Goal: Task Accomplishment & Management: Manage account settings

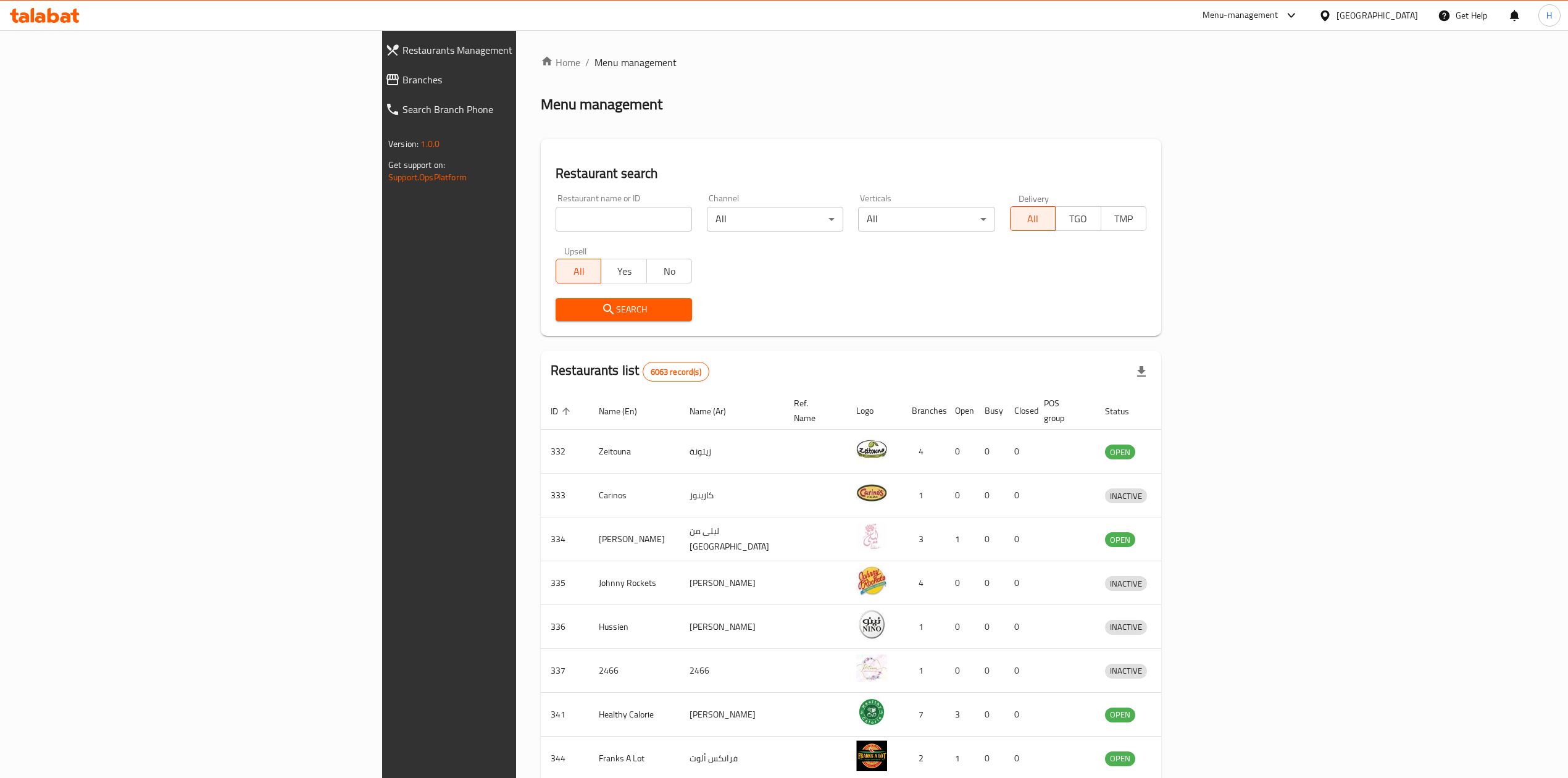
click at [555, 216] on input "search" at bounding box center [624, 220] width 137 height 25
type input "amori"
click button "Search" at bounding box center [624, 309] width 137 height 23
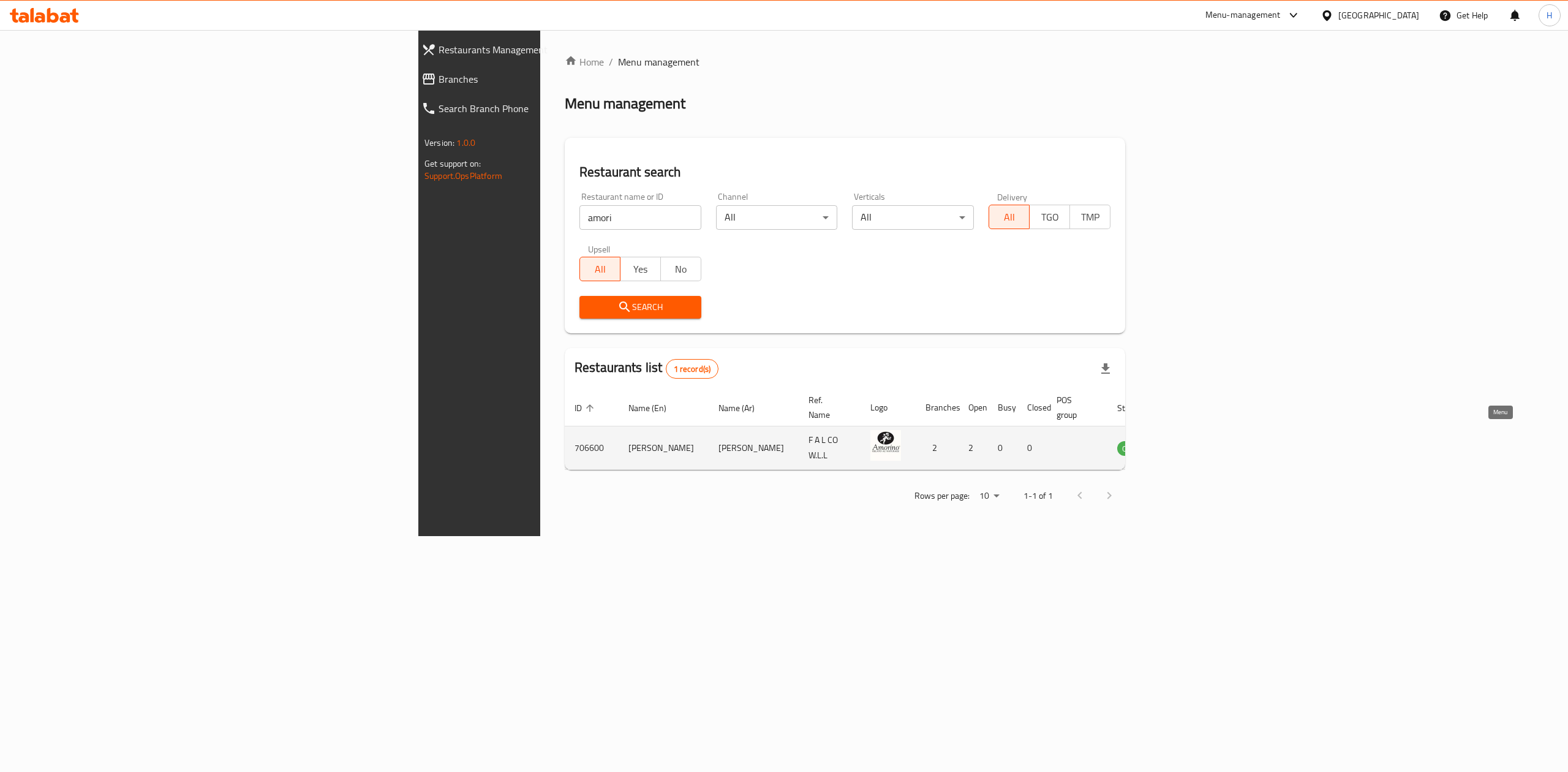
click at [1196, 440] on icon "enhanced table" at bounding box center [1189, 448] width 15 height 15
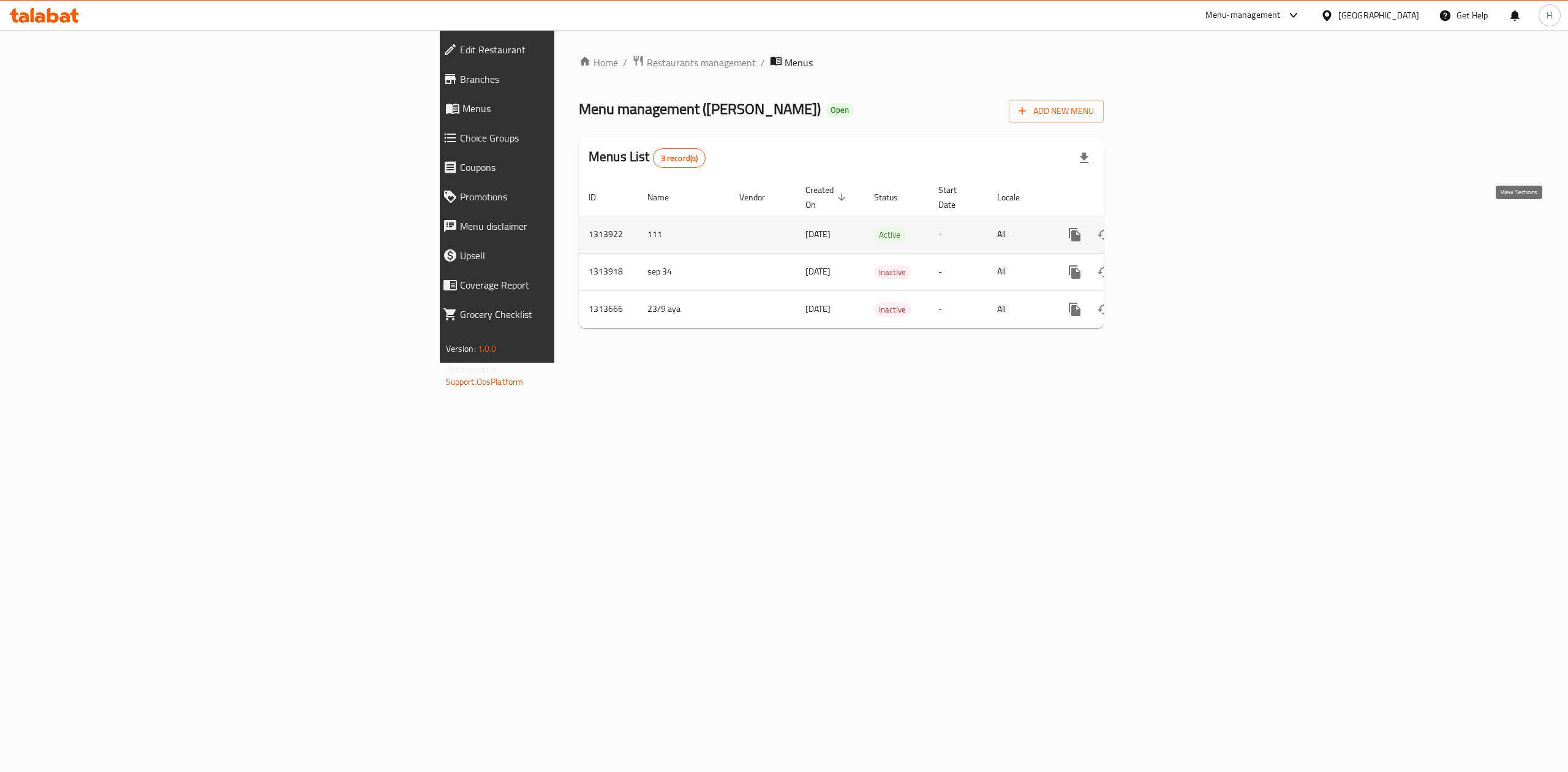
click at [1171, 227] on icon "enhanced table" at bounding box center [1163, 235] width 15 height 15
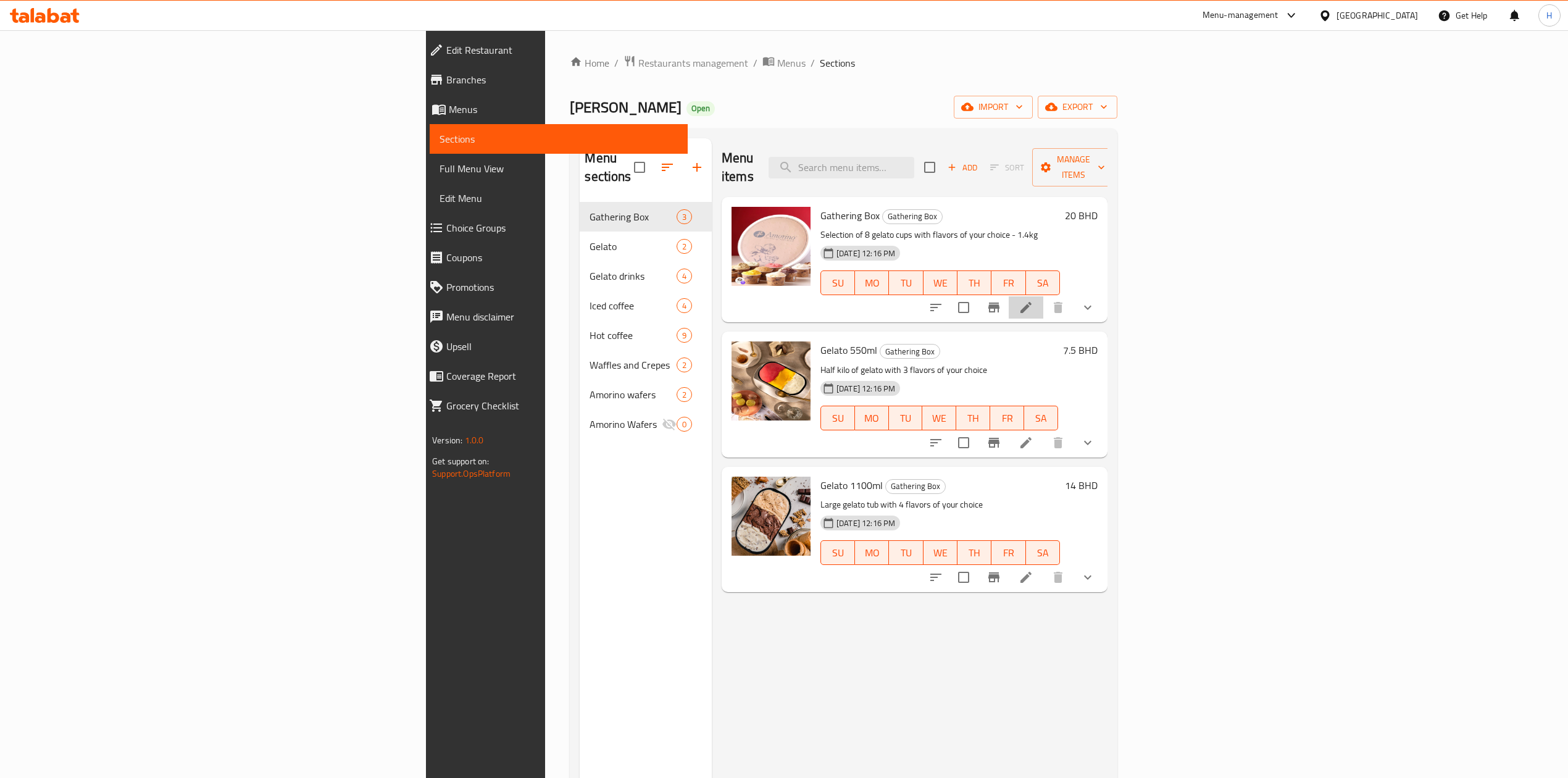
click at [1043, 296] on li at bounding box center [1025, 307] width 35 height 22
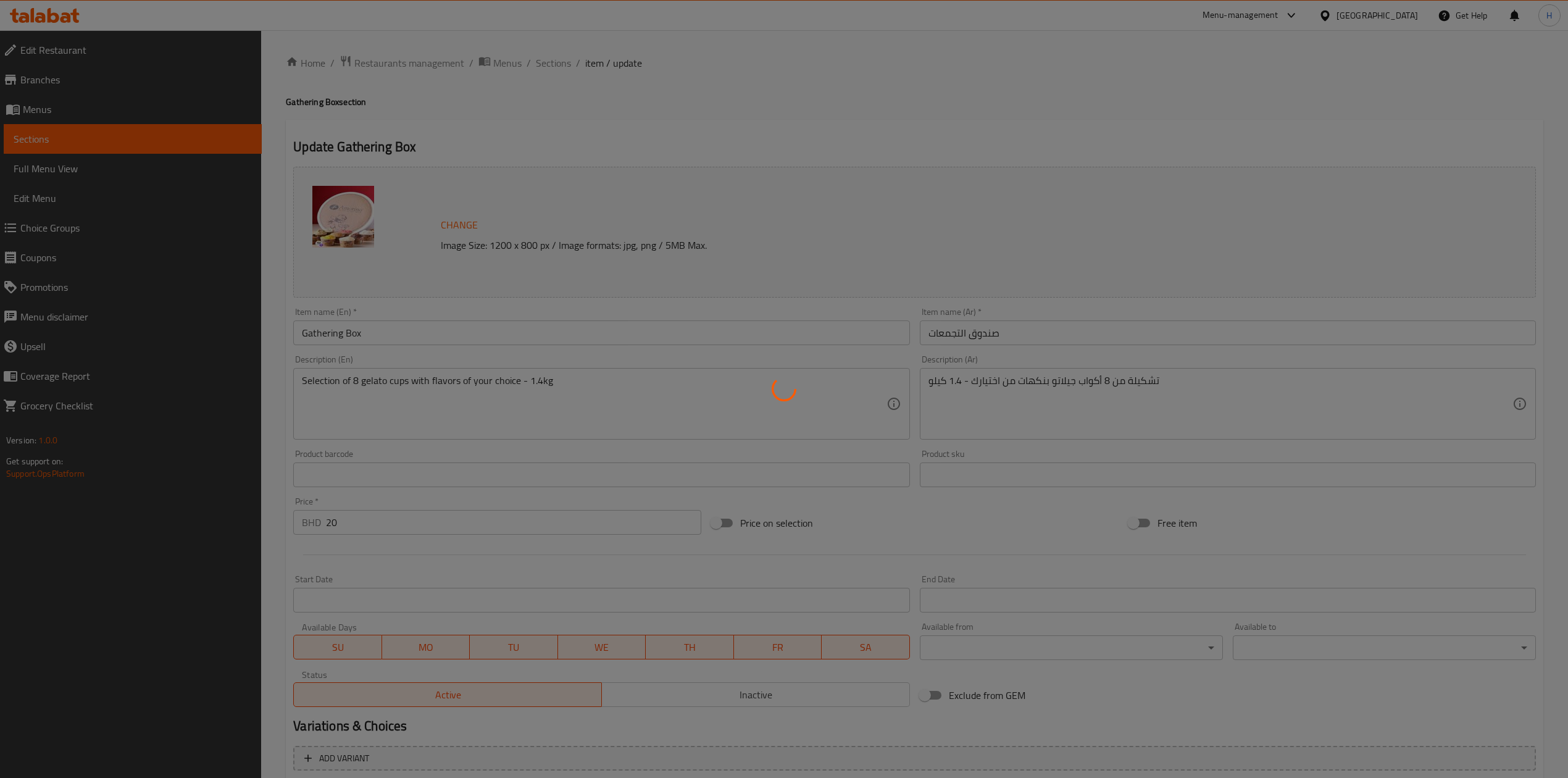
type input "اختيارك من النكهات"
type input "8"
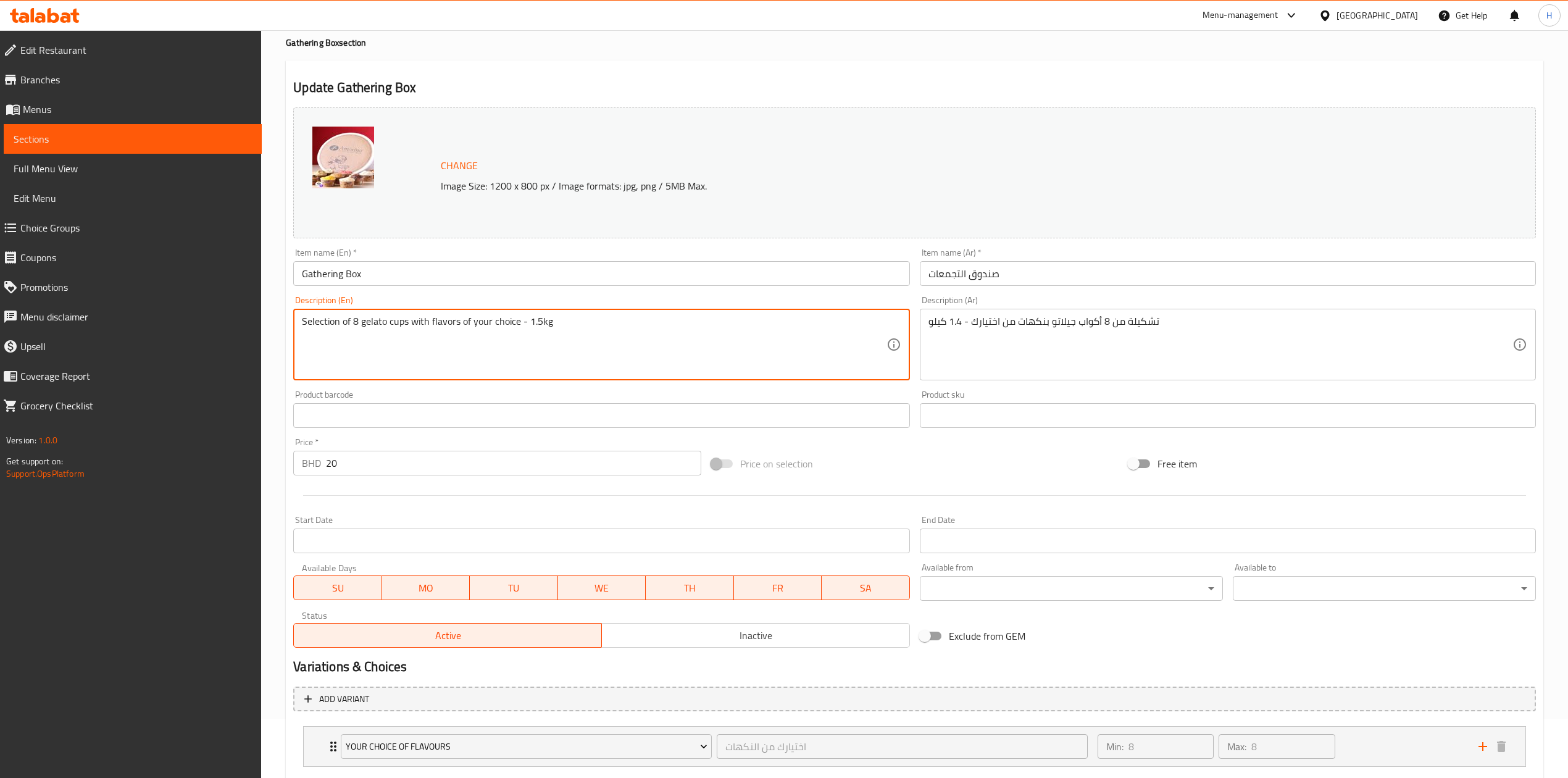
scroll to position [134, 0]
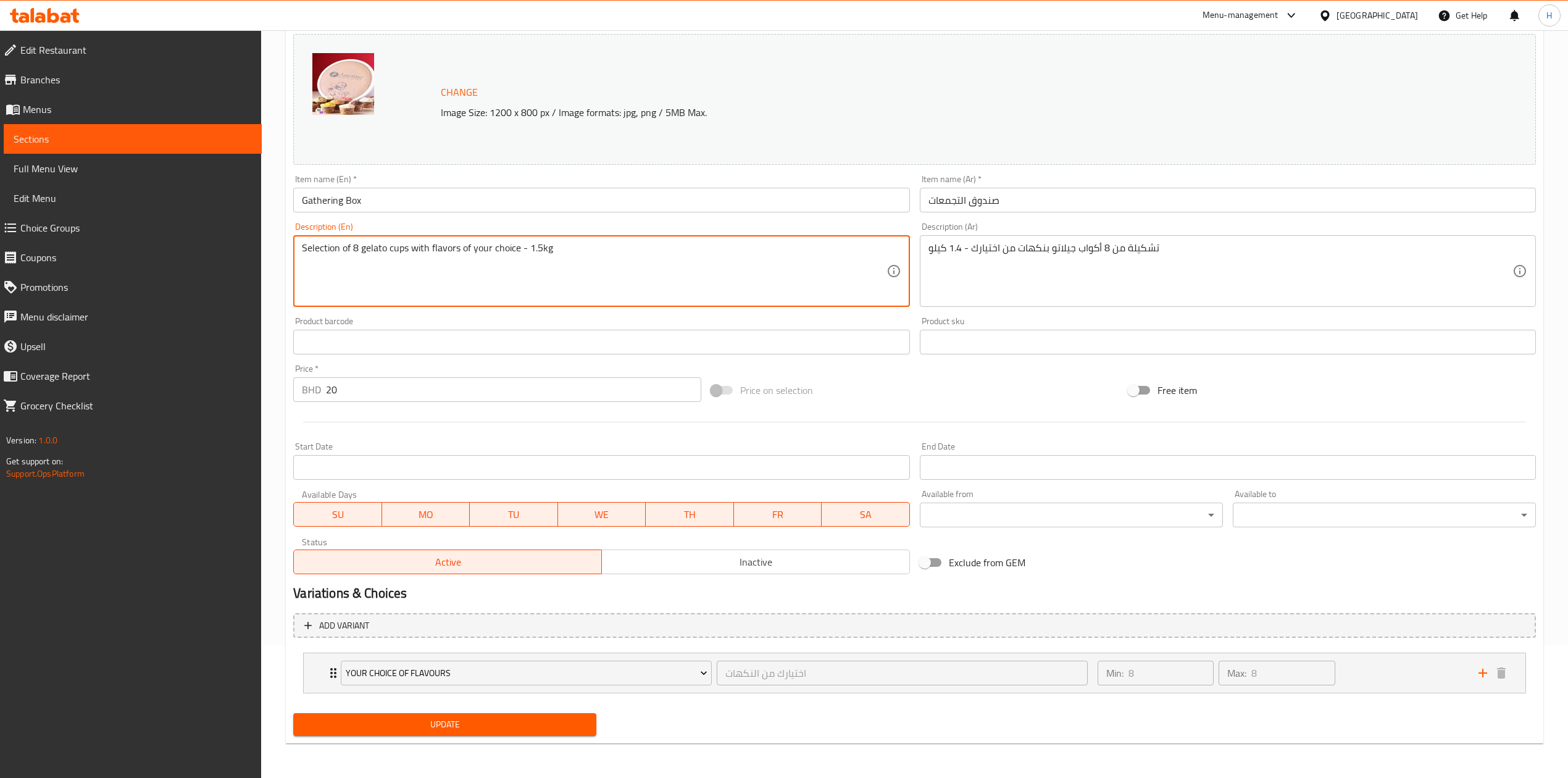
type textarea "Selection of 8 gelato cups with flavors of your choice - 1.5kg"
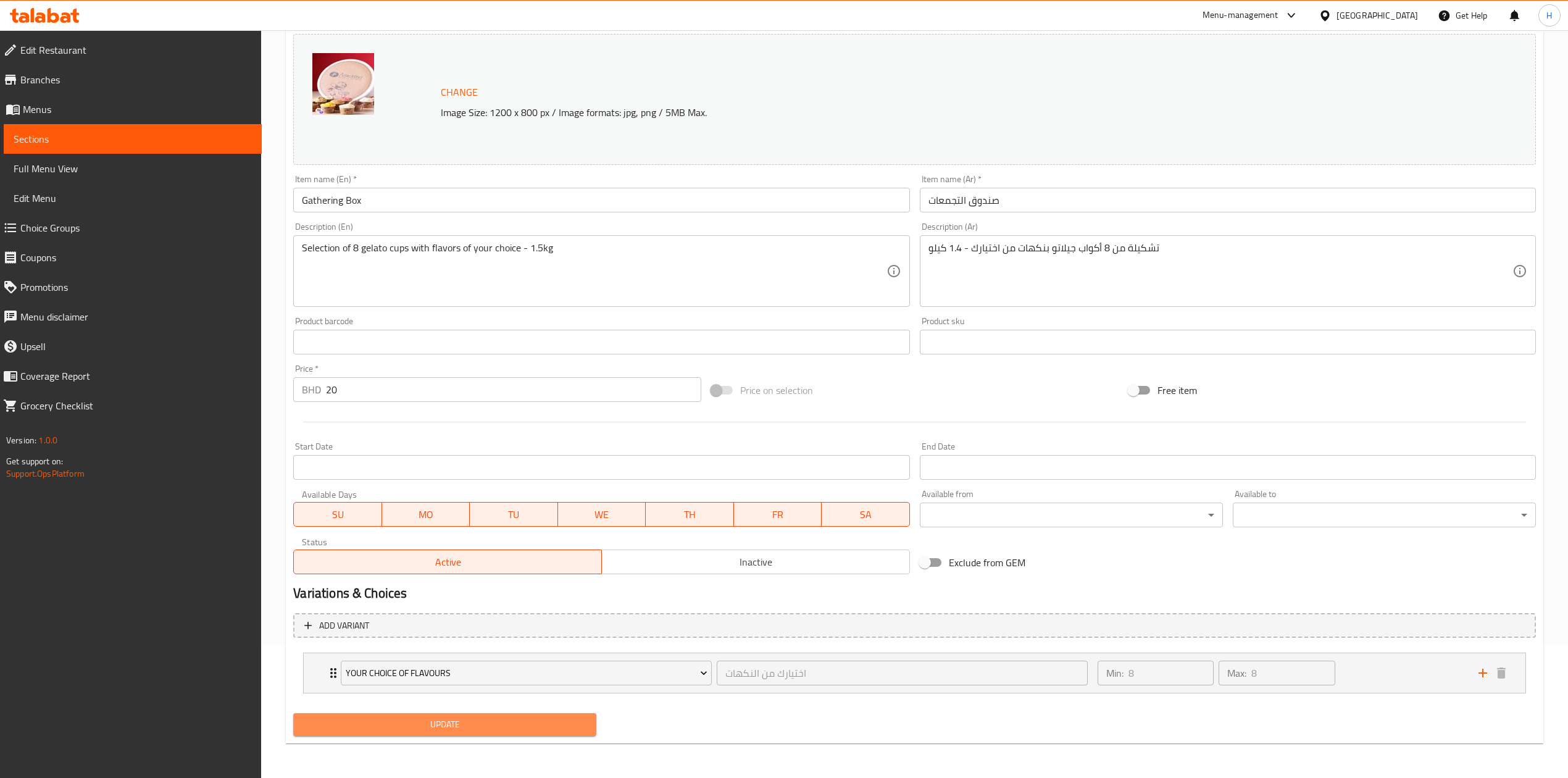
click at [466, 731] on span "Update" at bounding box center [445, 724] width 283 height 15
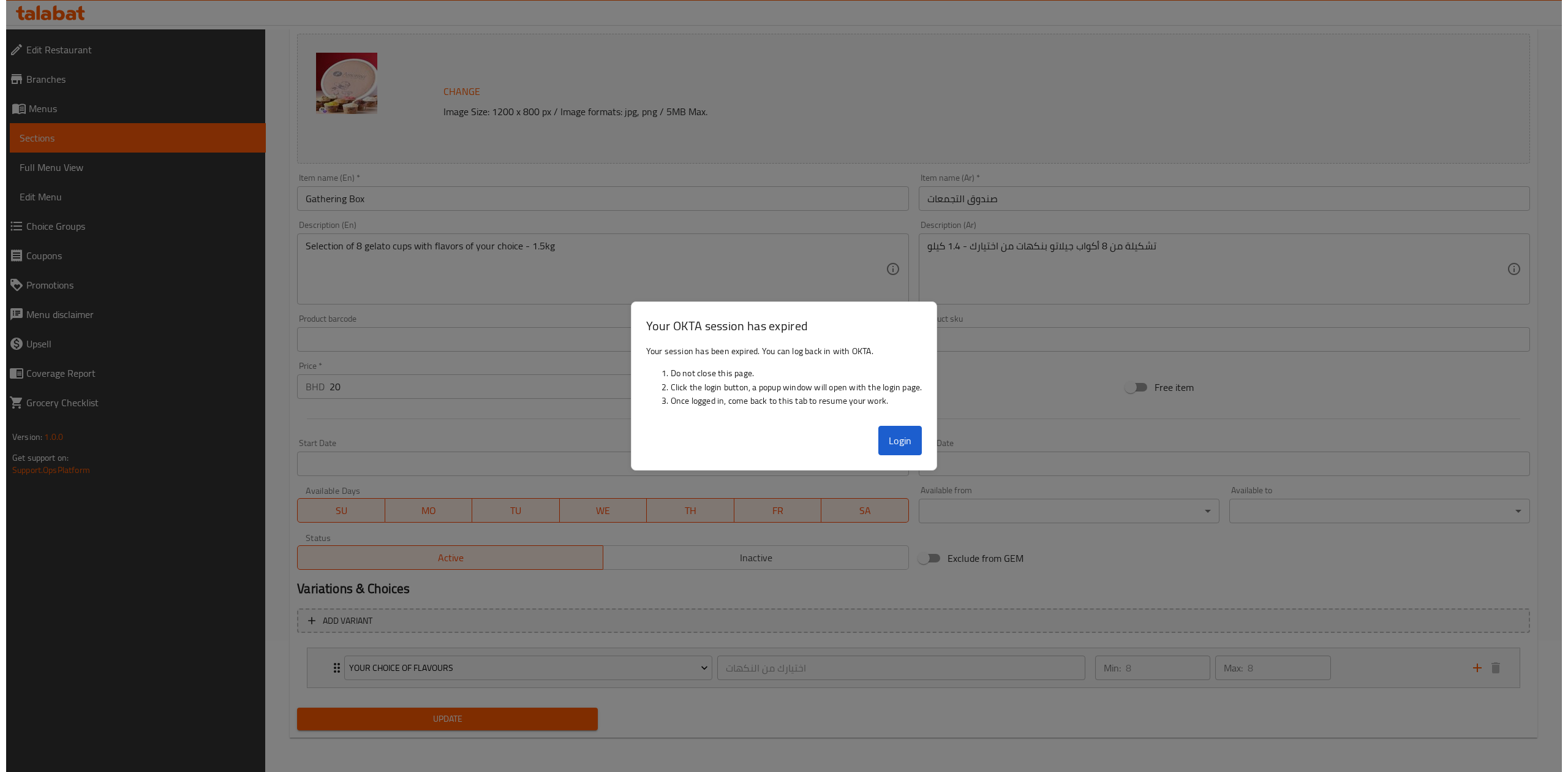
scroll to position [71, 0]
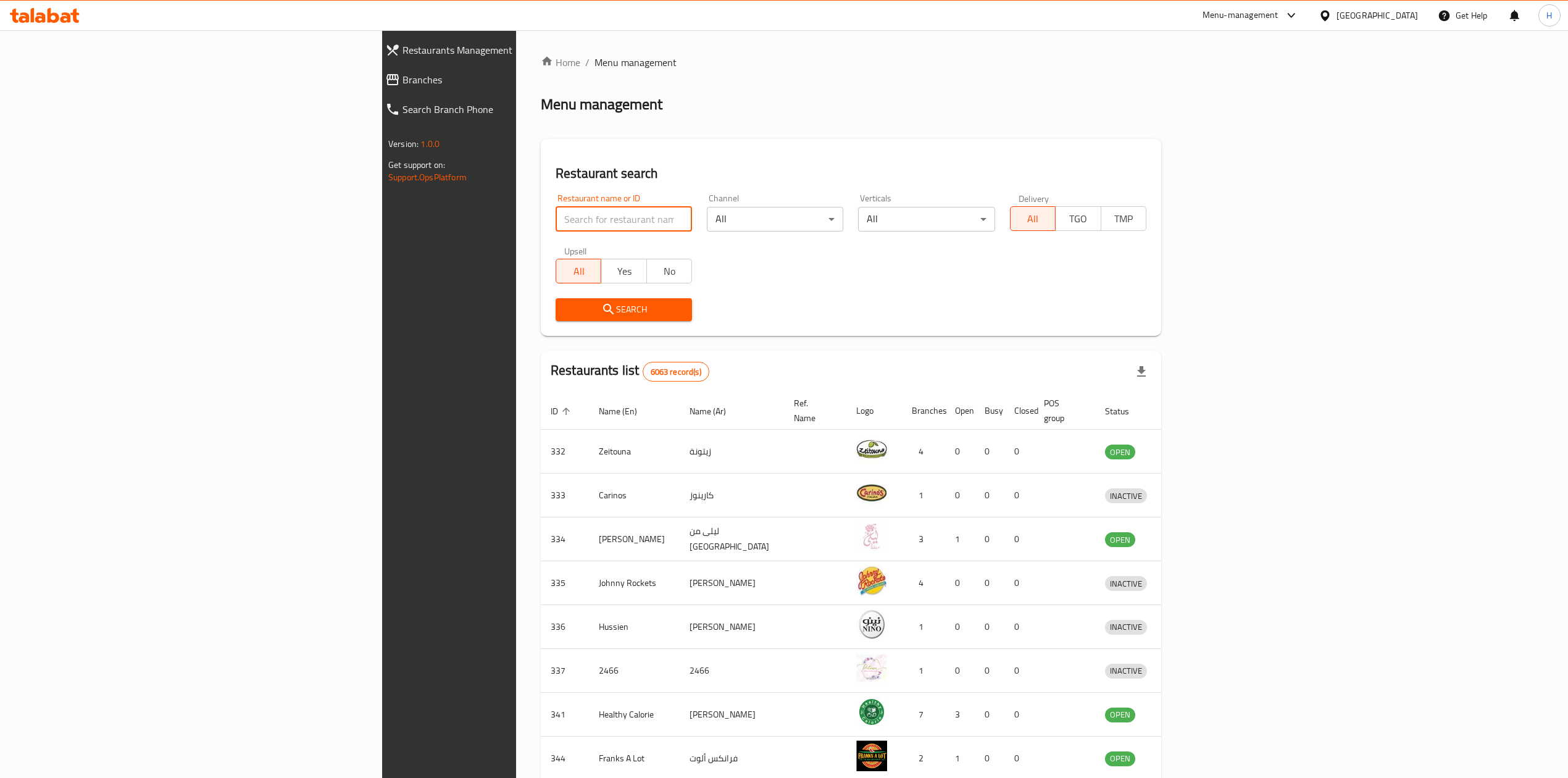
click at [555, 210] on input "search" at bounding box center [624, 220] width 137 height 25
type input "Amorino"
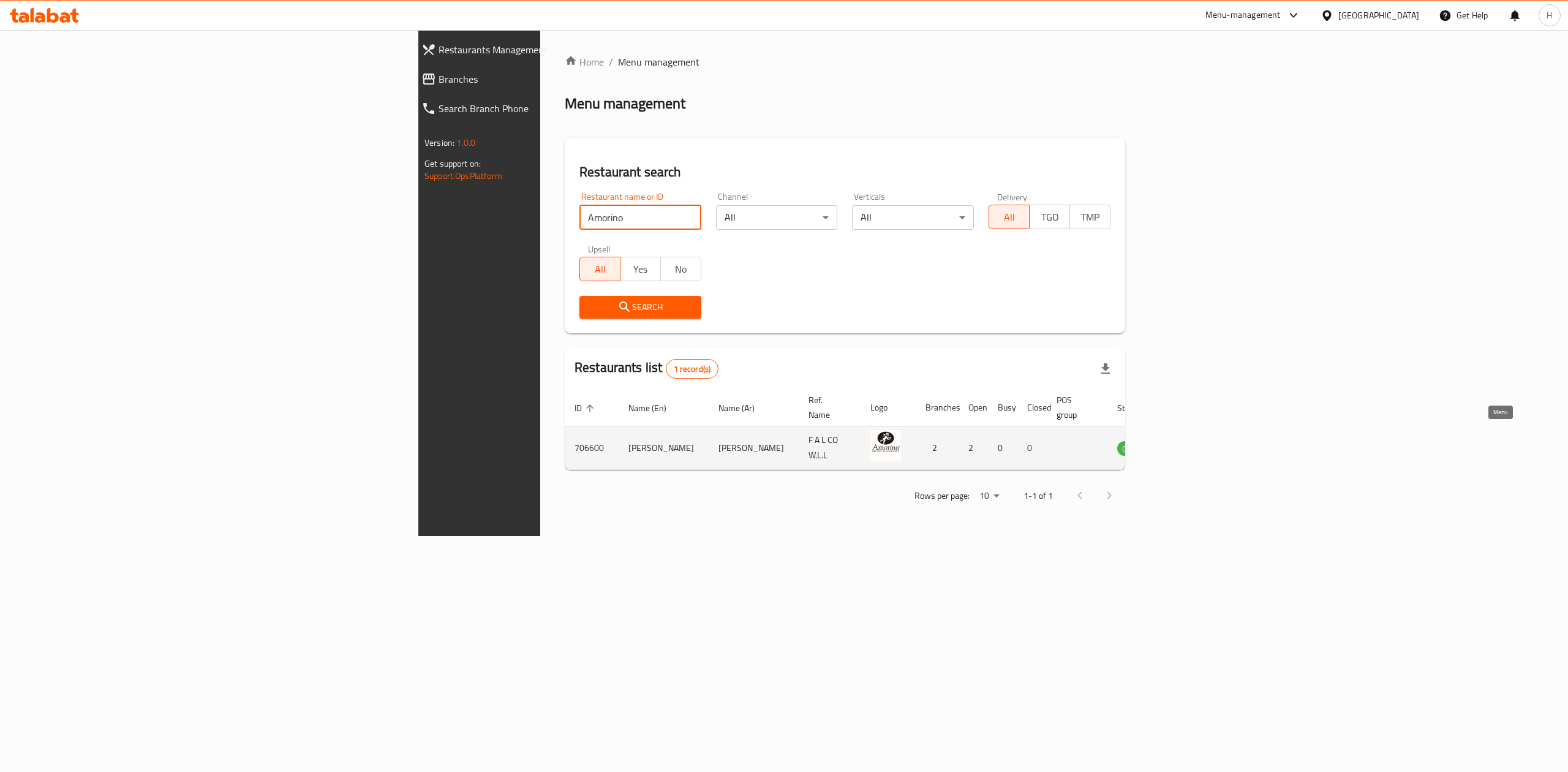
click at [1196, 440] on icon "enhanced table" at bounding box center [1189, 448] width 15 height 15
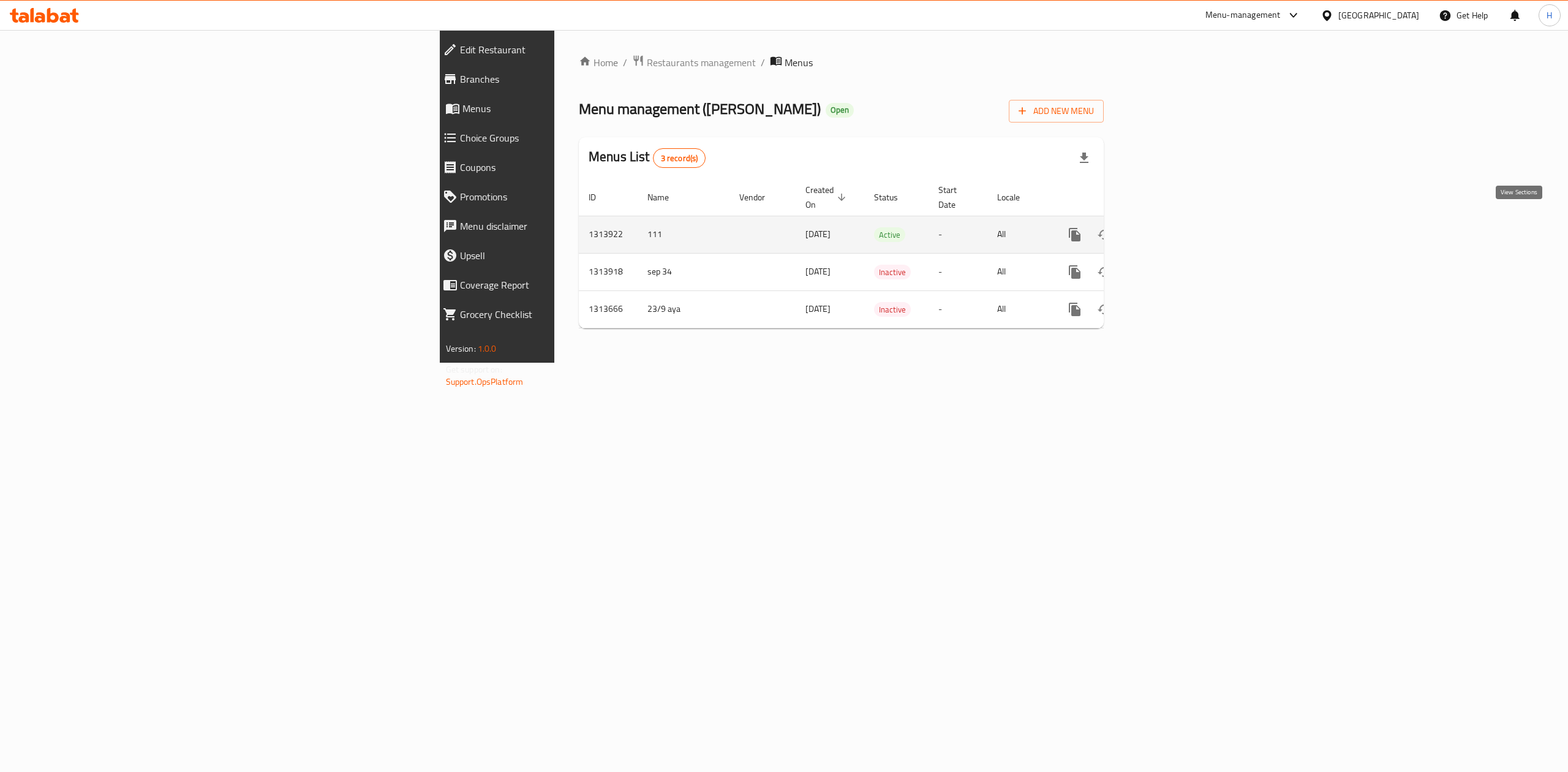
click at [1171, 228] on icon "enhanced table" at bounding box center [1163, 235] width 15 height 15
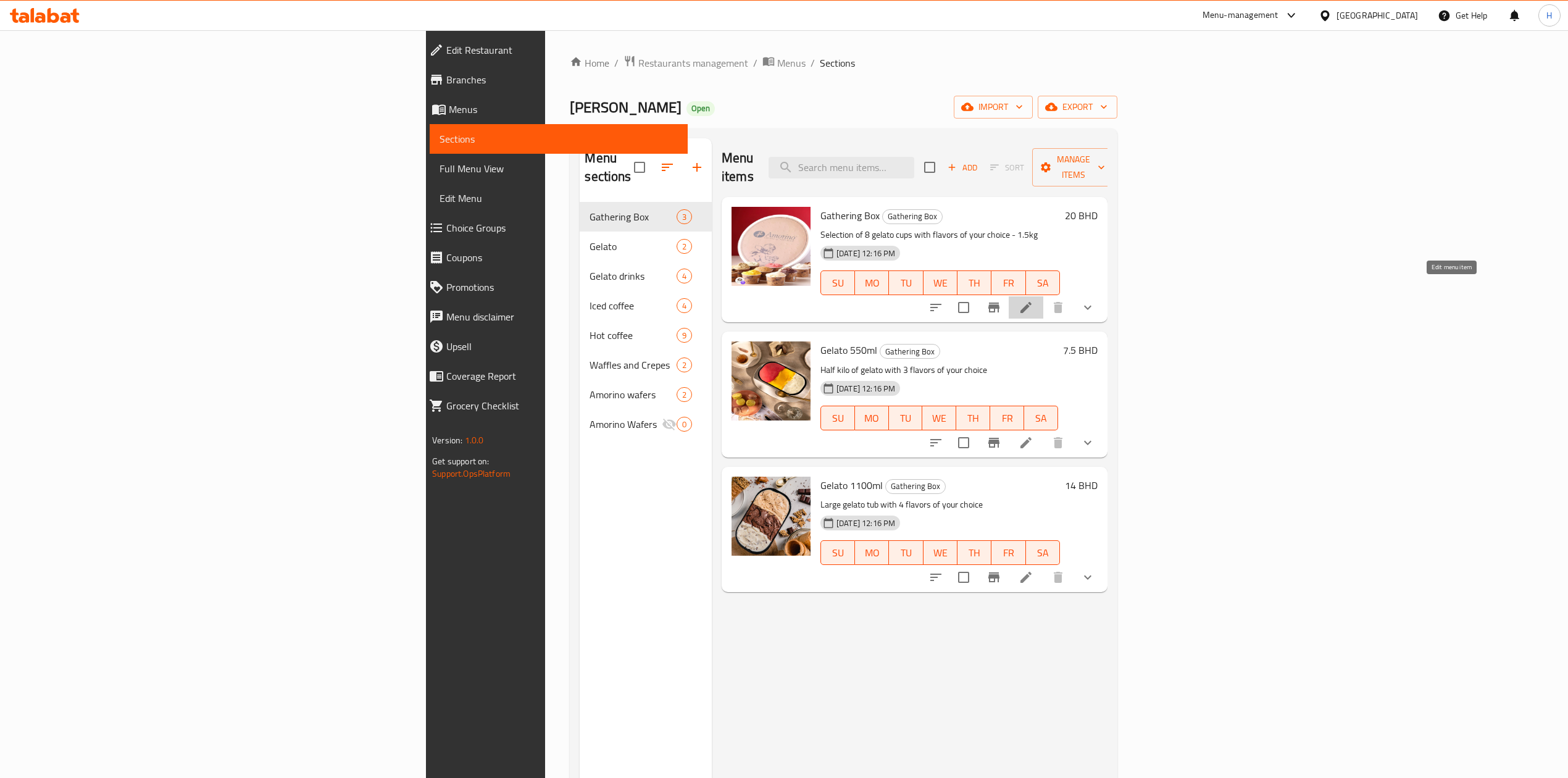
click at [1031, 302] on icon at bounding box center [1025, 307] width 11 height 11
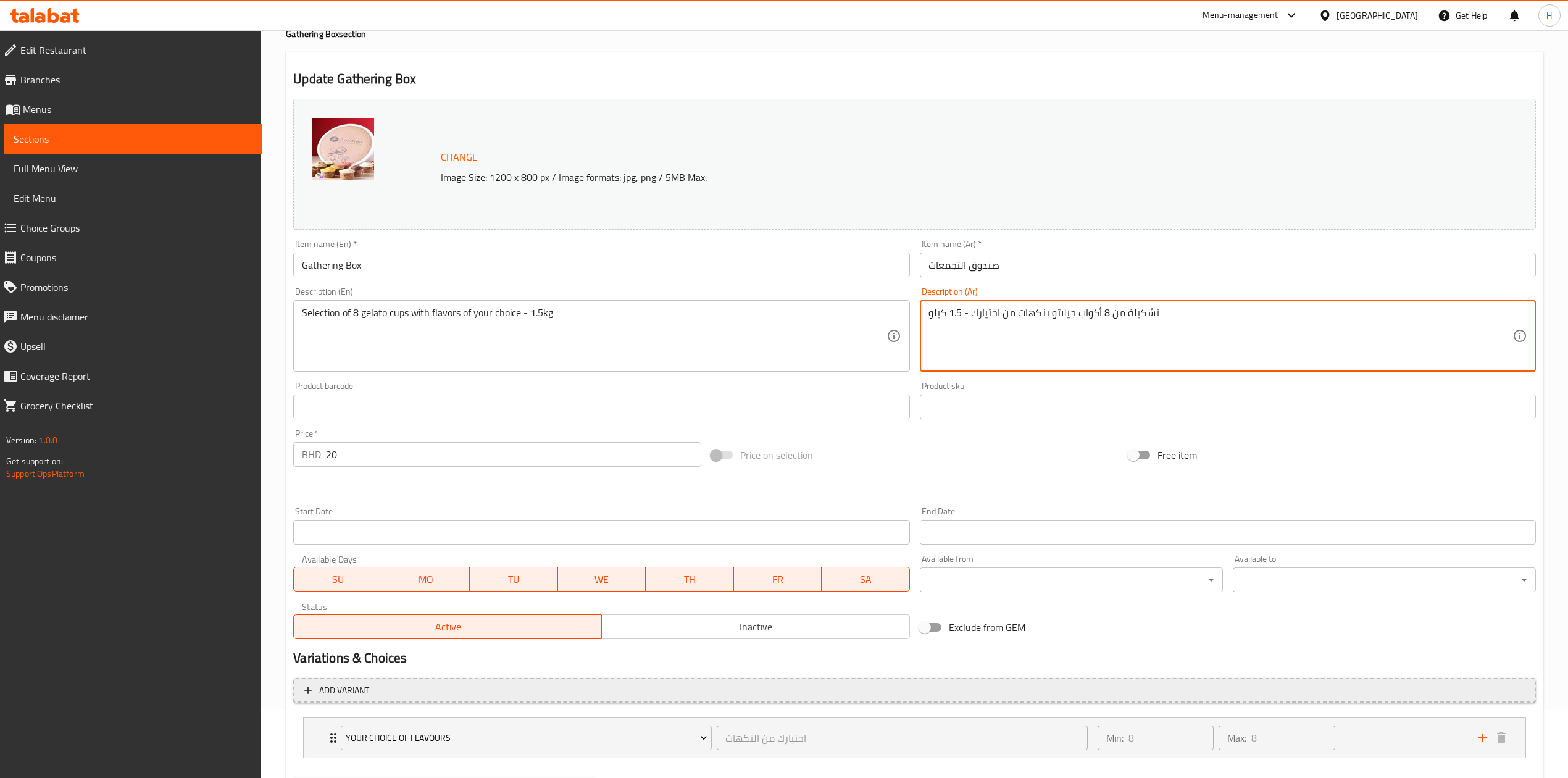
scroll to position [134, 0]
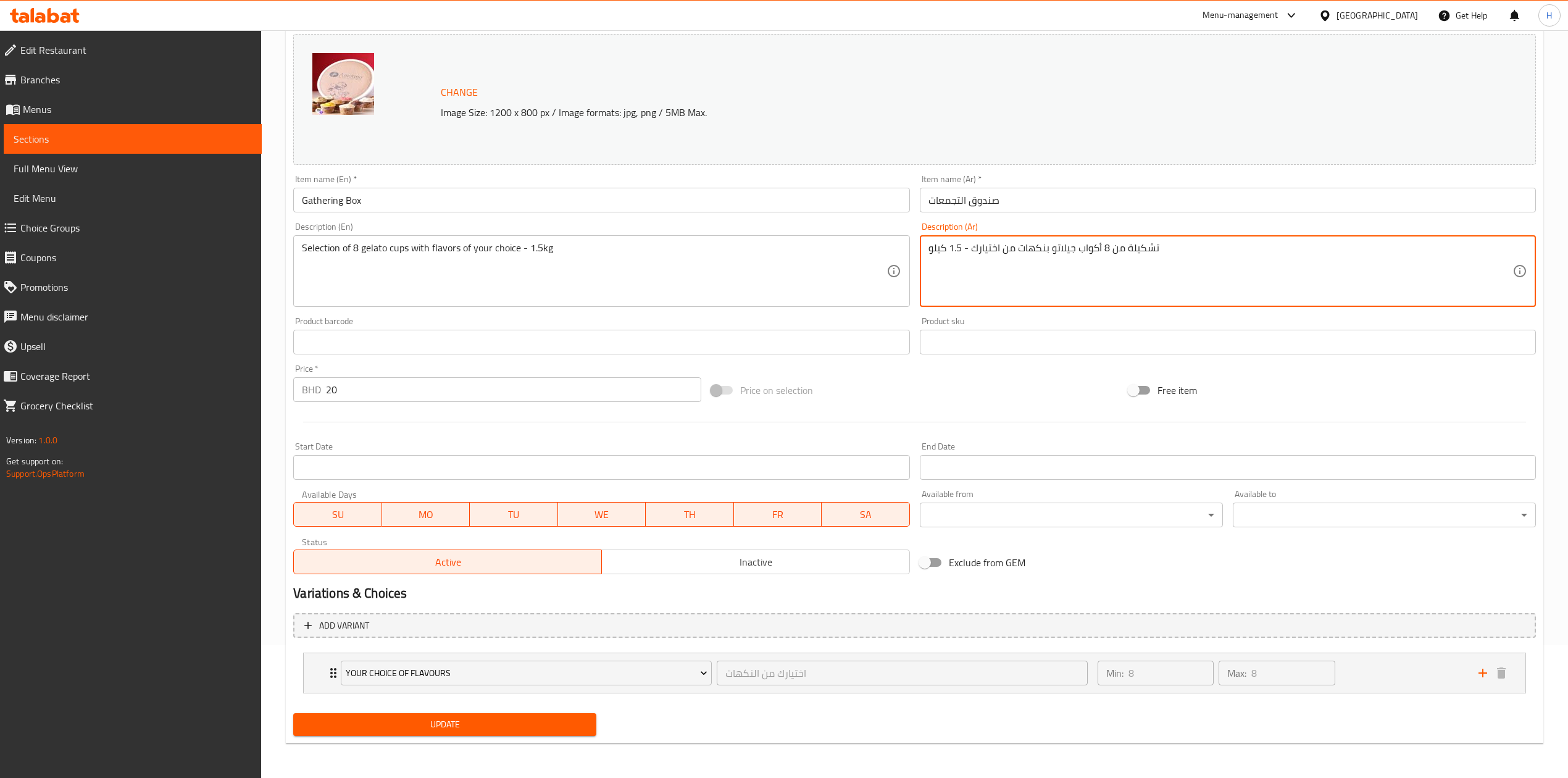
type textarea "تشكيلة من 8 أكواب جيلاتو بنكهات من اختيارك - 1.5 كيلو"
click at [571, 718] on span "Update" at bounding box center [445, 724] width 283 height 15
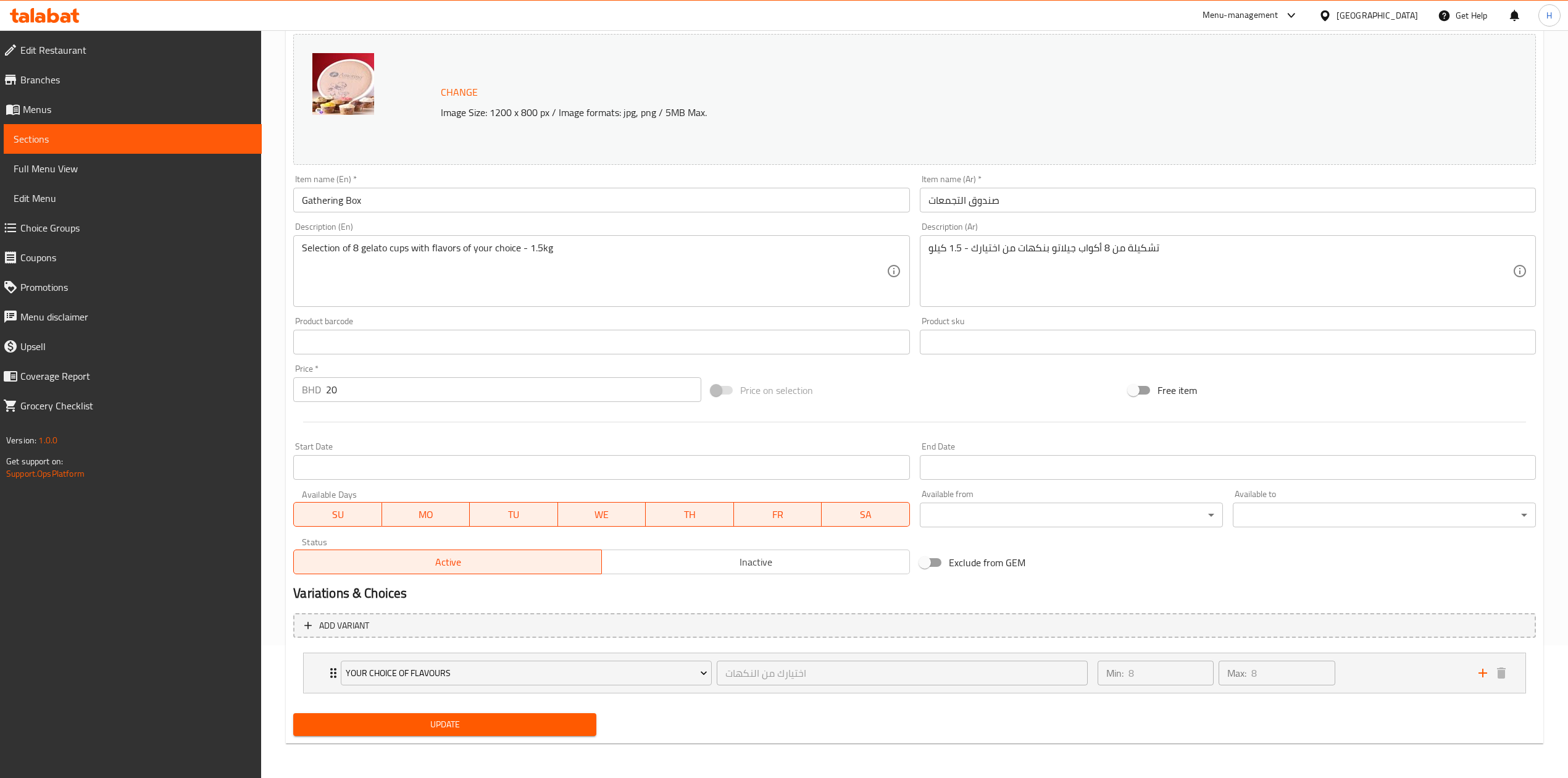
click at [420, 724] on span "Update" at bounding box center [445, 724] width 283 height 15
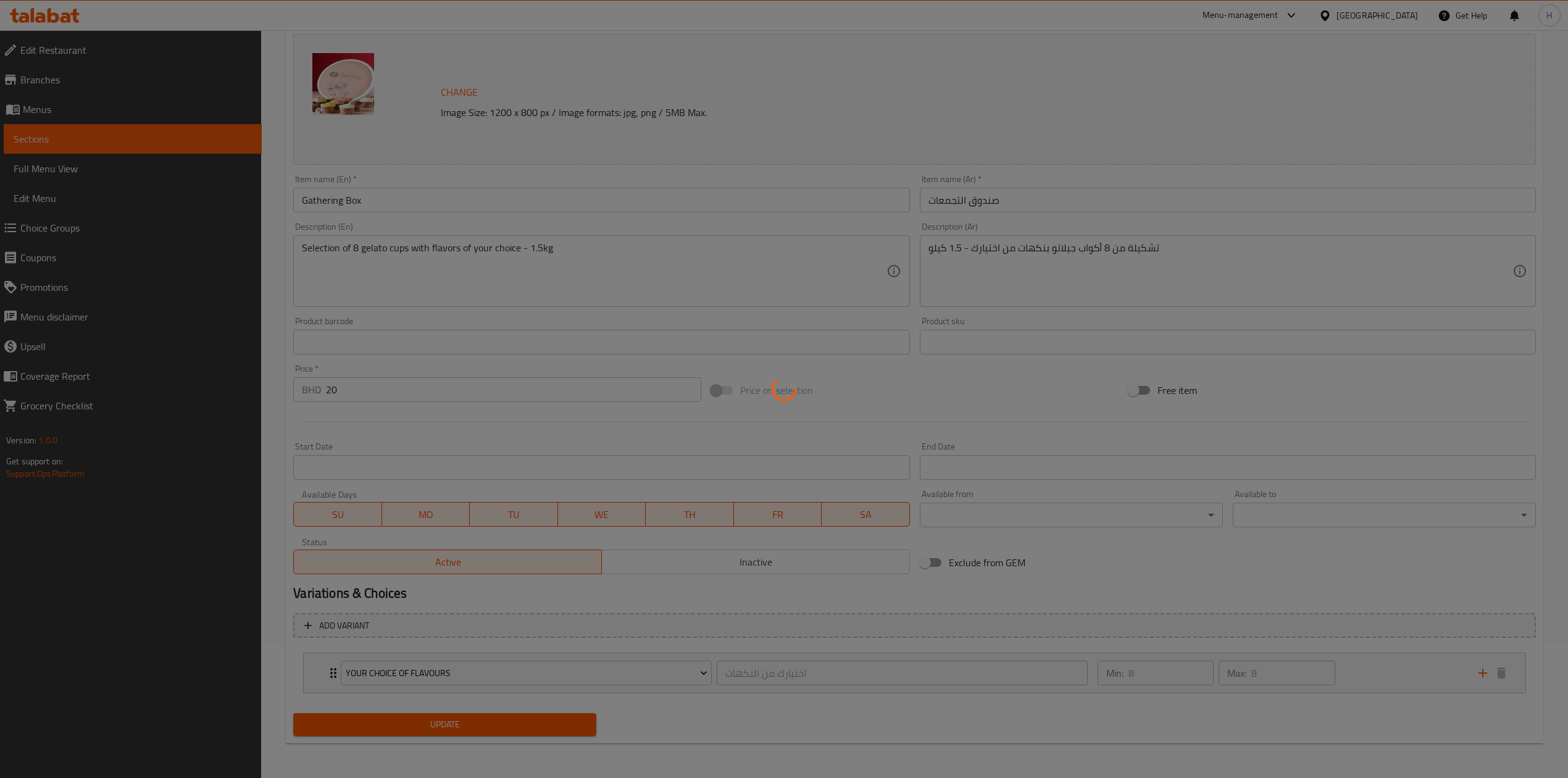
click at [37, 22] on div at bounding box center [784, 389] width 1568 height 778
